Goal: Obtain resource: Download file/media

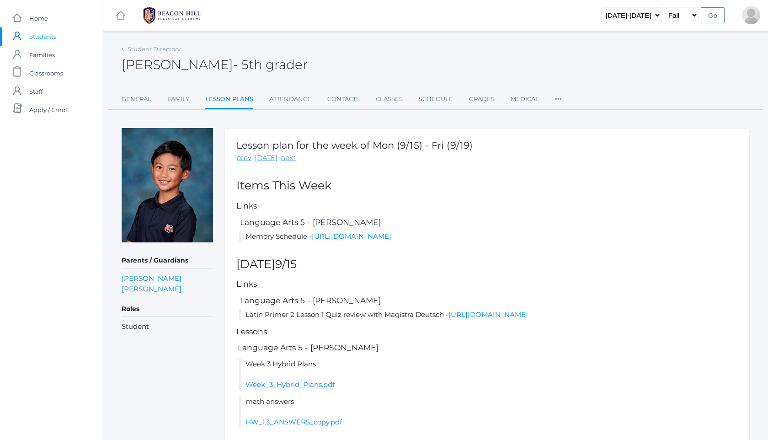
scroll to position [200, 0]
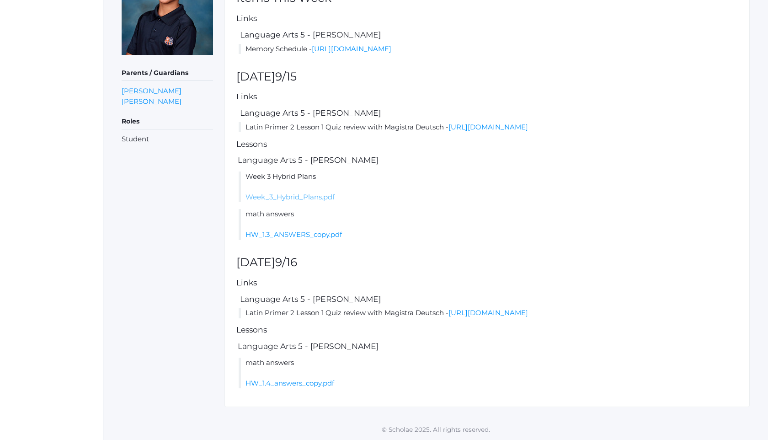
click at [282, 201] on link "Week_3_Hybrid_Plans.pdf" at bounding box center [290, 197] width 89 height 9
click at [379, 64] on div "Lesson plan for the week of Mon (9/15) - Fri (9/19) prev [DATE] next Items This…" at bounding box center [487, 174] width 525 height 466
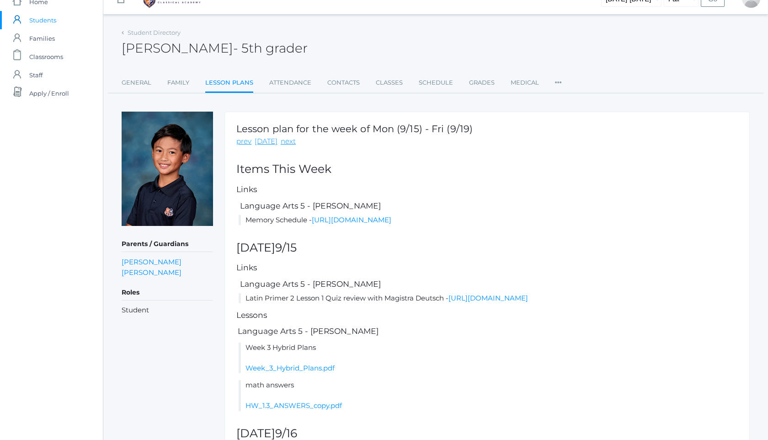
scroll to position [0, 0]
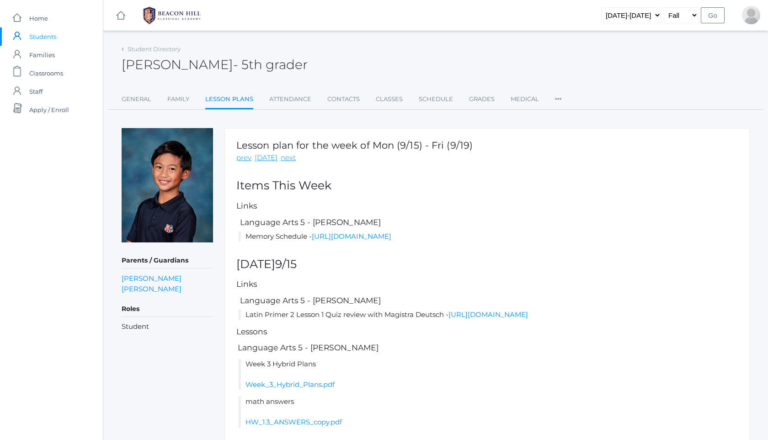
click at [46, 33] on span "Students" at bounding box center [42, 36] width 27 height 18
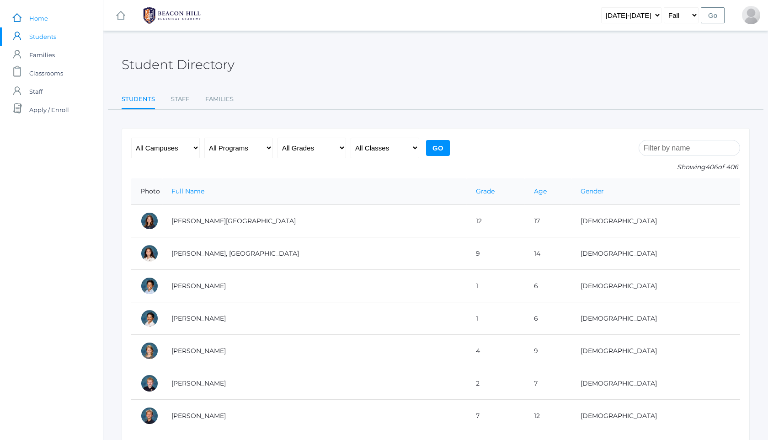
click at [37, 17] on span "Home" at bounding box center [38, 18] width 19 height 18
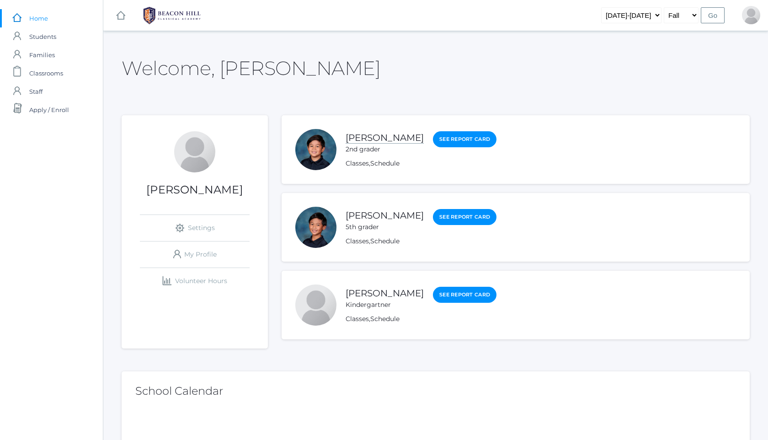
click at [381, 135] on link "[PERSON_NAME]" at bounding box center [385, 137] width 78 height 11
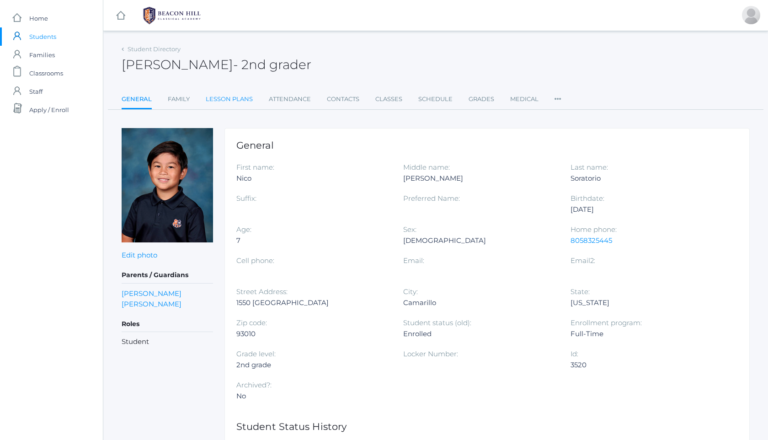
click at [245, 96] on link "Lesson Plans" at bounding box center [229, 99] width 47 height 18
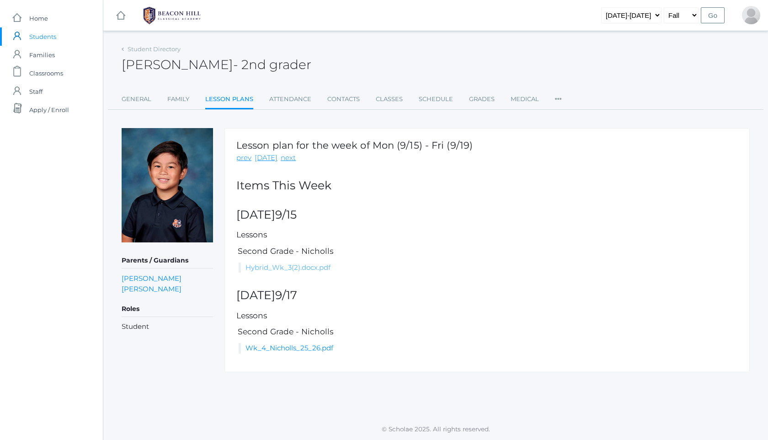
click at [295, 267] on link "Hybrid_Wk_3(2).docx.pdf" at bounding box center [288, 267] width 85 height 9
